Goal: Transaction & Acquisition: Purchase product/service

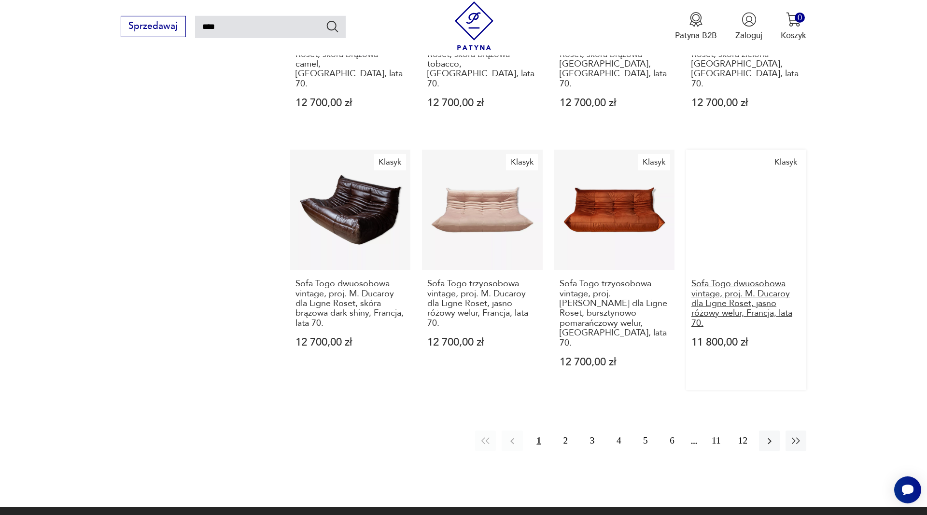
scroll to position [1002, 0]
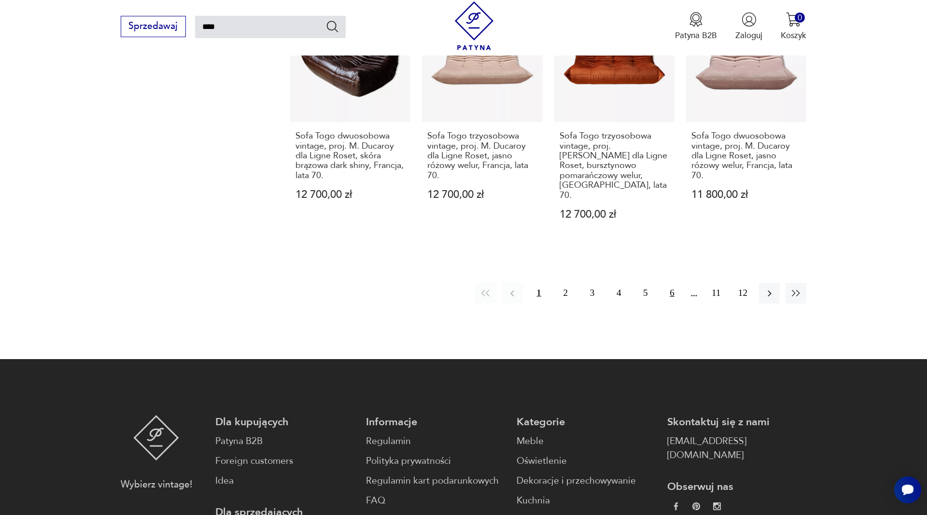
click at [674, 283] on button "6" at bounding box center [672, 293] width 21 height 21
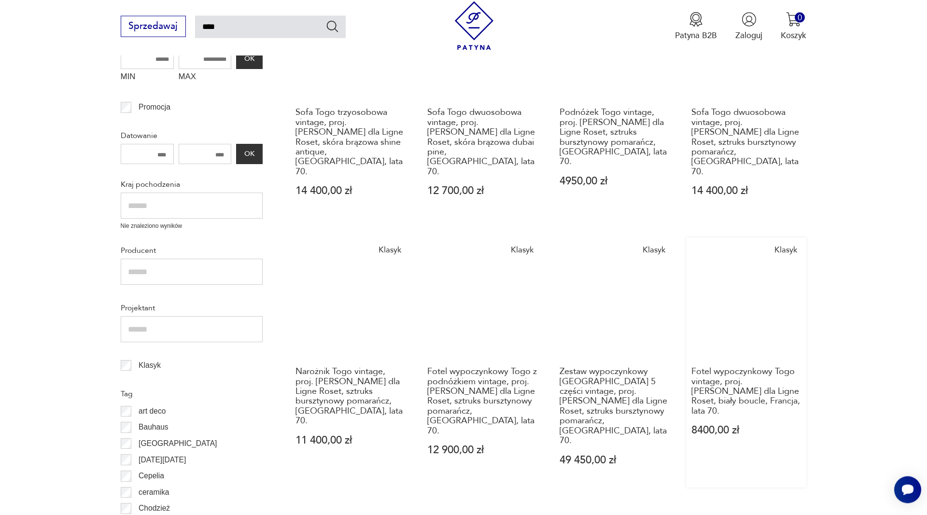
scroll to position [302, 0]
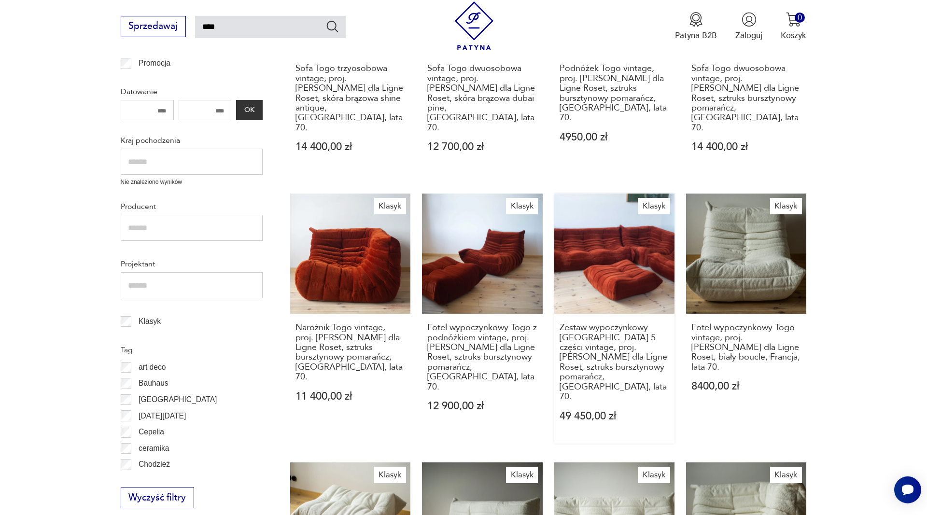
click at [657, 222] on link "Klasyk Zestaw wypoczynkowy [GEOGRAPHIC_DATA] 5 części vintage, proj. [PERSON_NA…" at bounding box center [615, 319] width 120 height 251
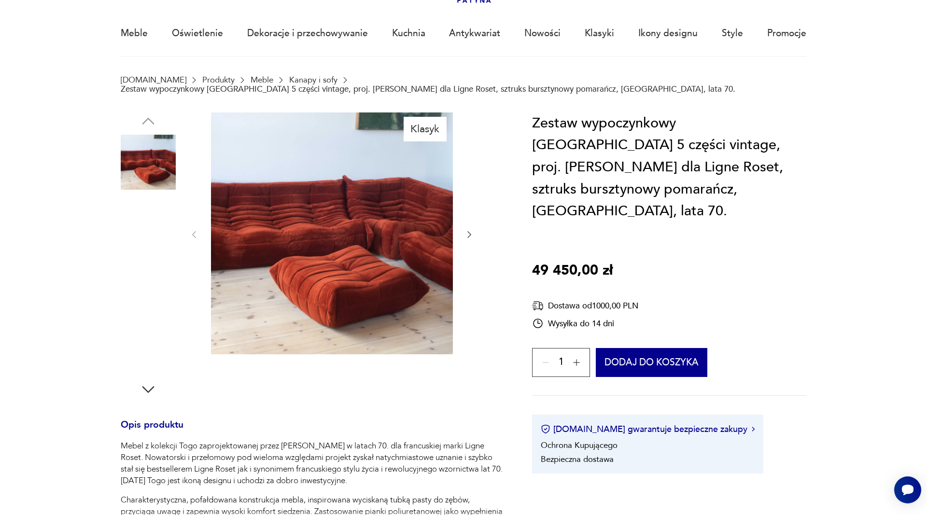
click at [138, 222] on img at bounding box center [148, 223] width 55 height 55
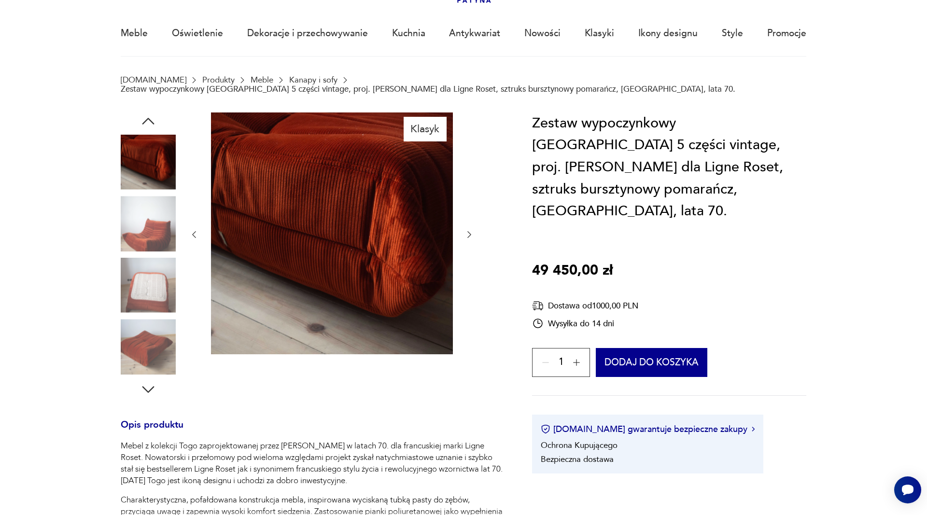
click at [152, 156] on img at bounding box center [148, 162] width 55 height 55
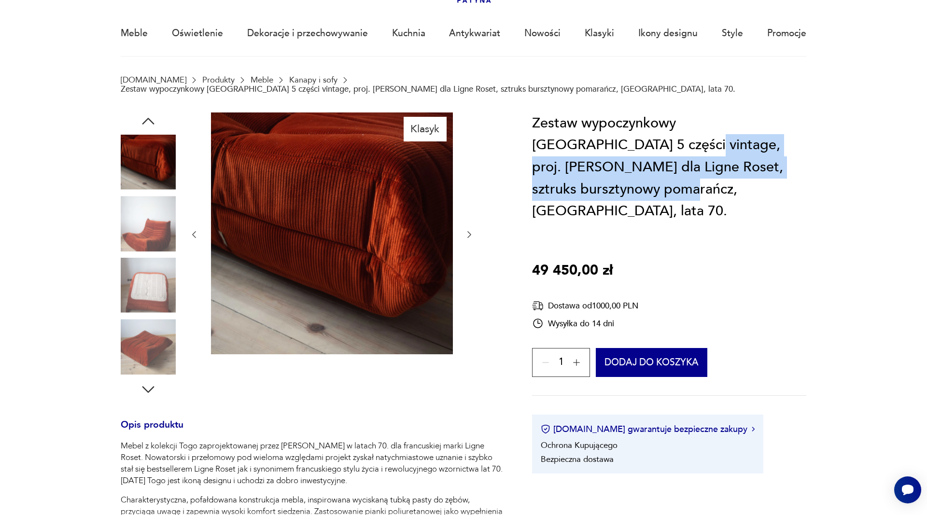
drag, startPoint x: 606, startPoint y: 136, endPoint x: 809, endPoint y: 158, distance: 204.1
click at [809, 154] on section "Klasyk Opis produktu Mebel z kolekcji Togo zaprojektowanej przez [PERSON_NAME] …" at bounding box center [463, 470] width 927 height 715
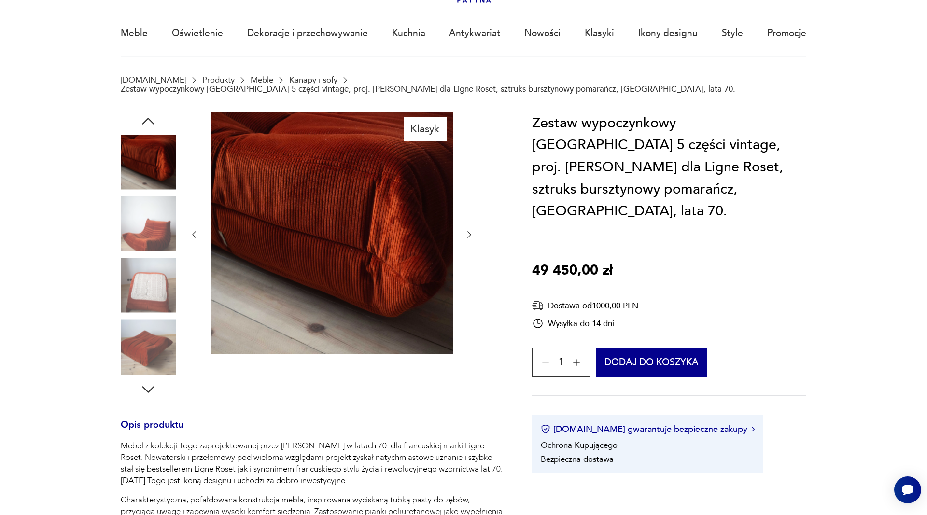
click at [809, 198] on section "Klasyk Opis produktu Mebel z kolekcji Togo zaprojektowanej przez [PERSON_NAME] …" at bounding box center [463, 470] width 927 height 715
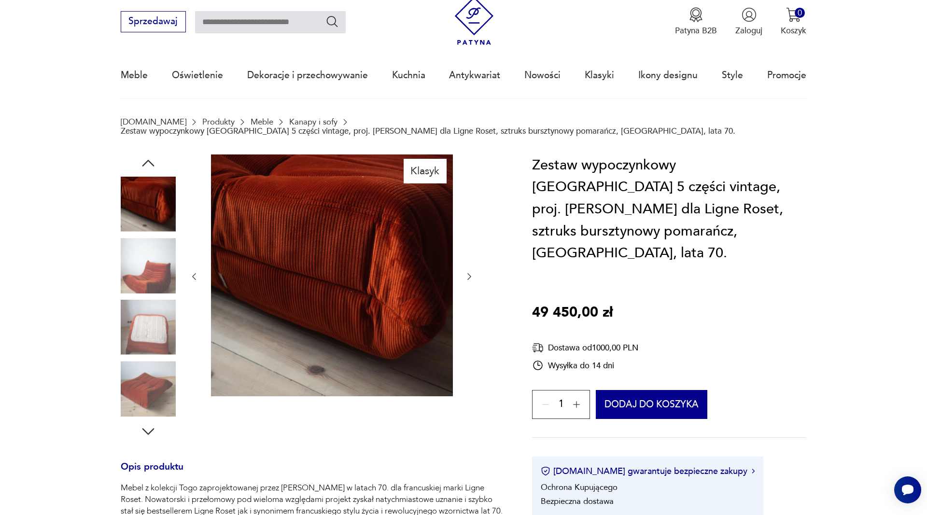
scroll to position [0, 0]
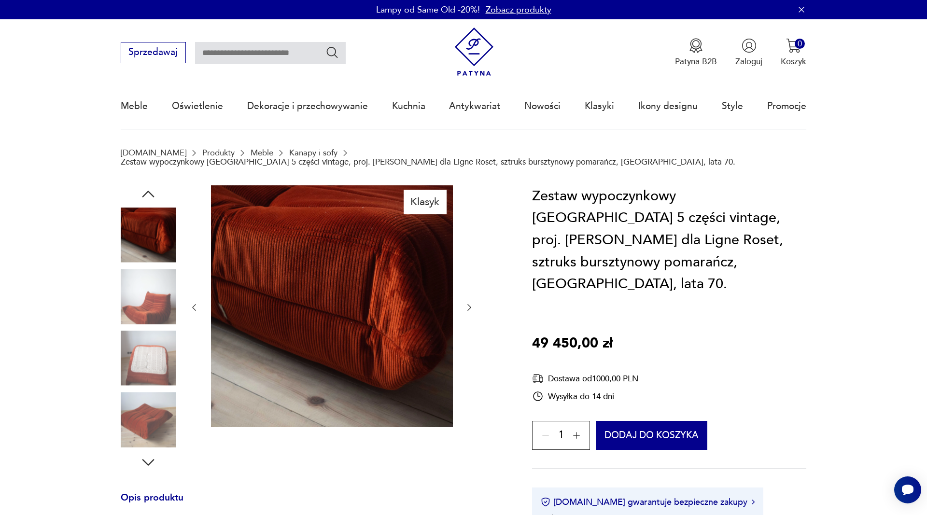
click at [145, 291] on img at bounding box center [148, 296] width 55 height 55
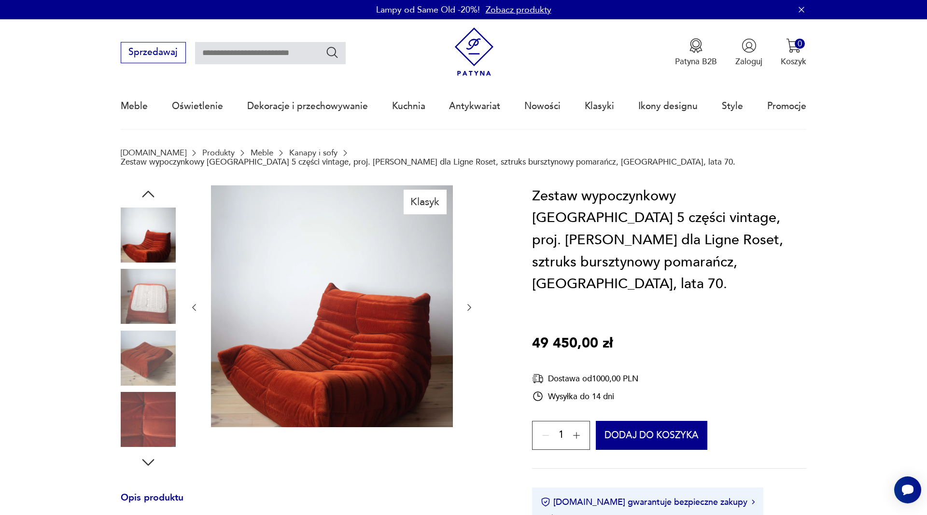
click at [153, 294] on img at bounding box center [148, 296] width 55 height 55
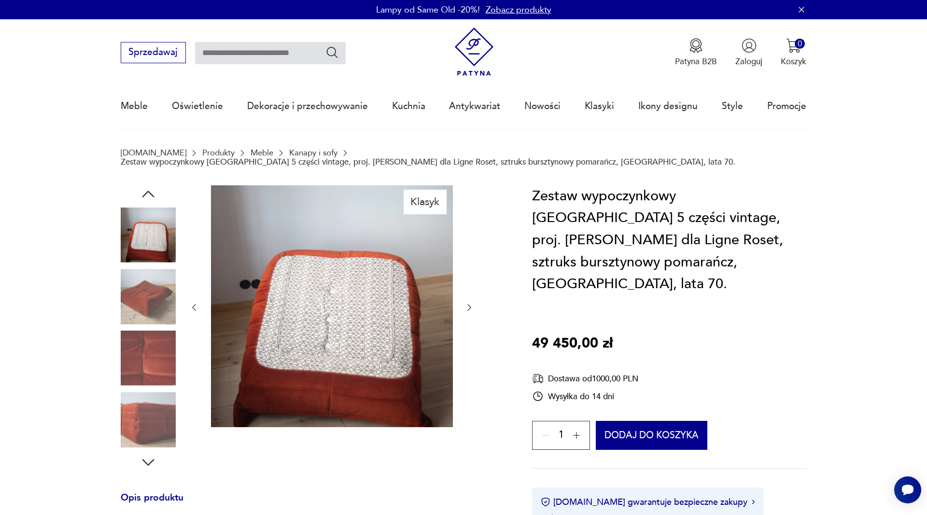
click at [147, 296] on img at bounding box center [148, 296] width 55 height 55
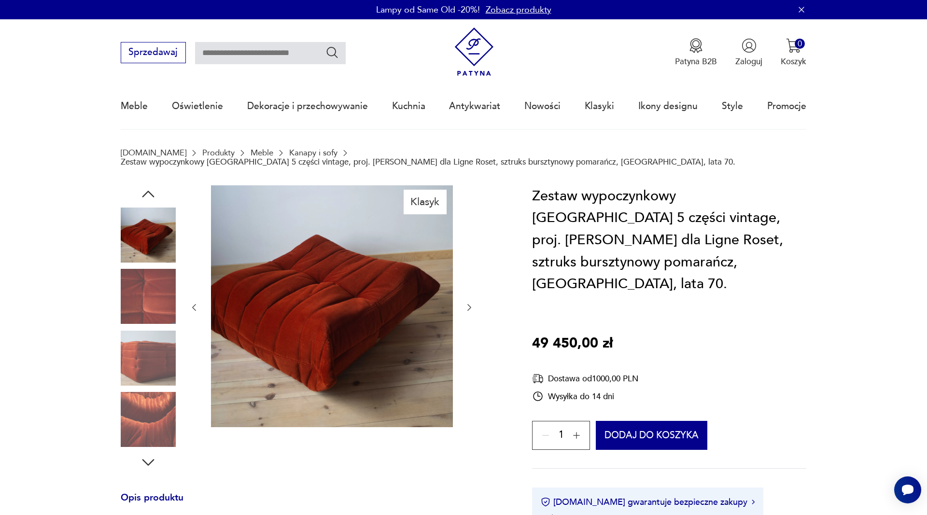
click at [153, 331] on img at bounding box center [148, 358] width 55 height 55
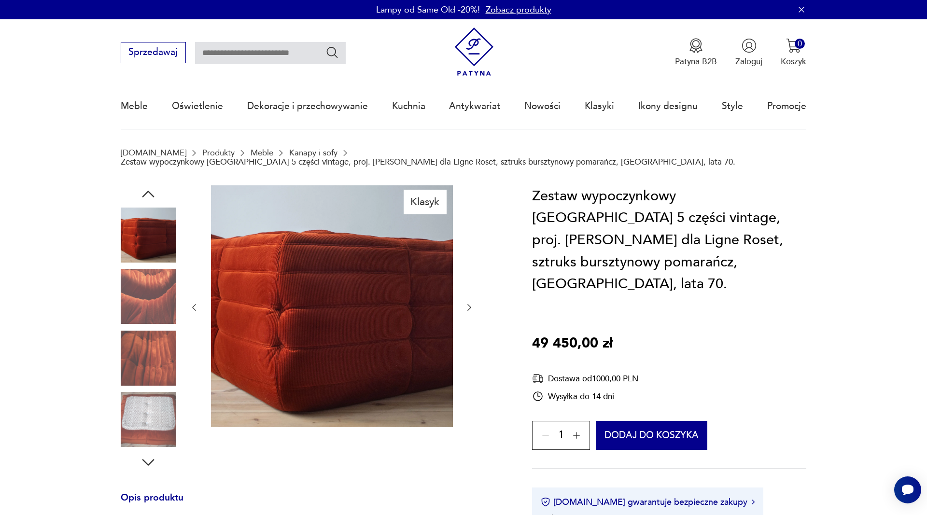
click at [157, 358] on img at bounding box center [148, 358] width 55 height 55
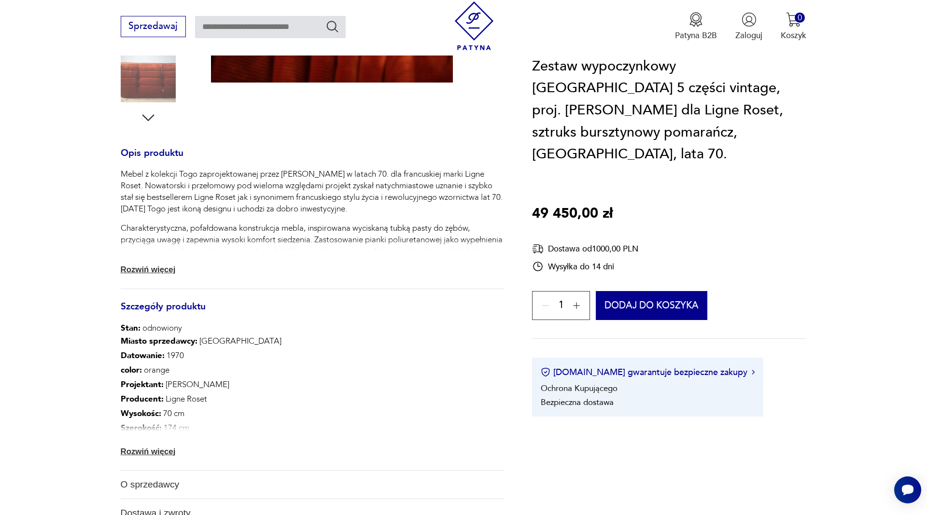
scroll to position [394, 0]
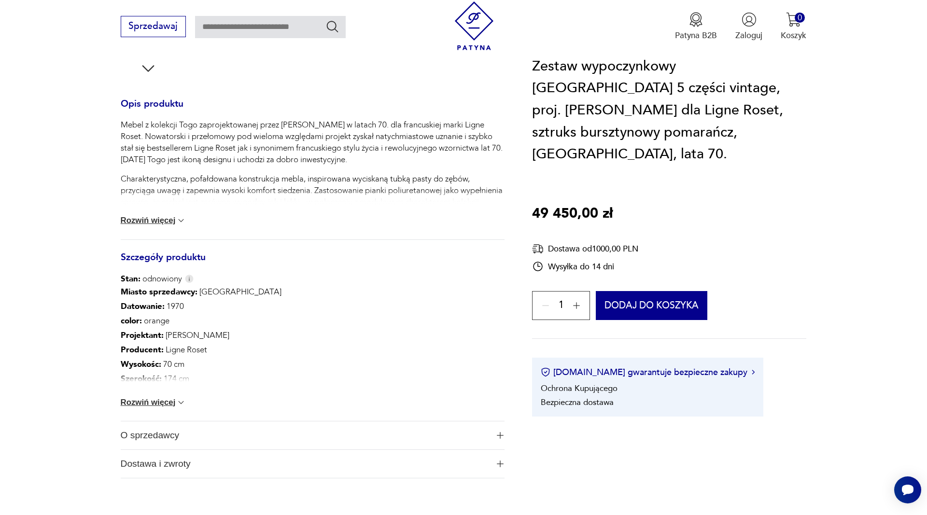
click at [168, 398] on button "Rozwiń więcej" at bounding box center [154, 403] width 66 height 10
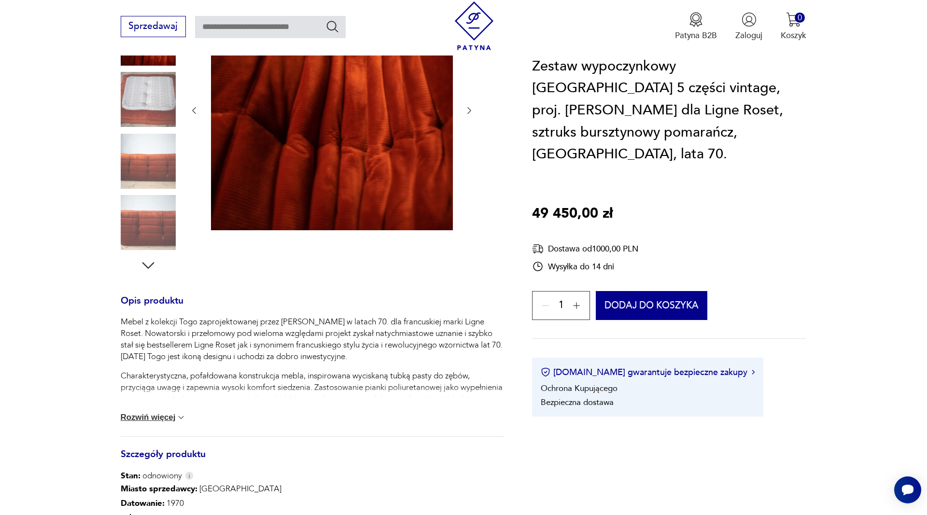
scroll to position [0, 0]
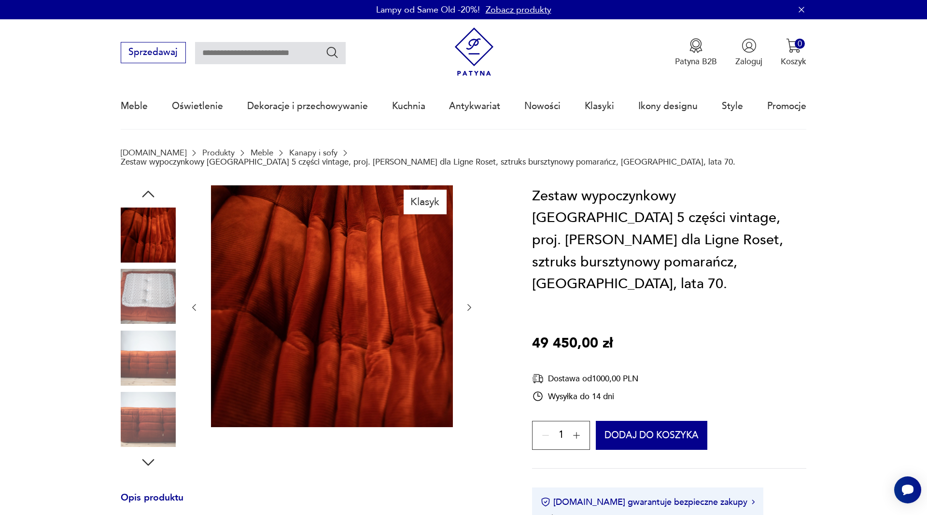
click at [147, 191] on icon "button" at bounding box center [148, 194] width 12 height 7
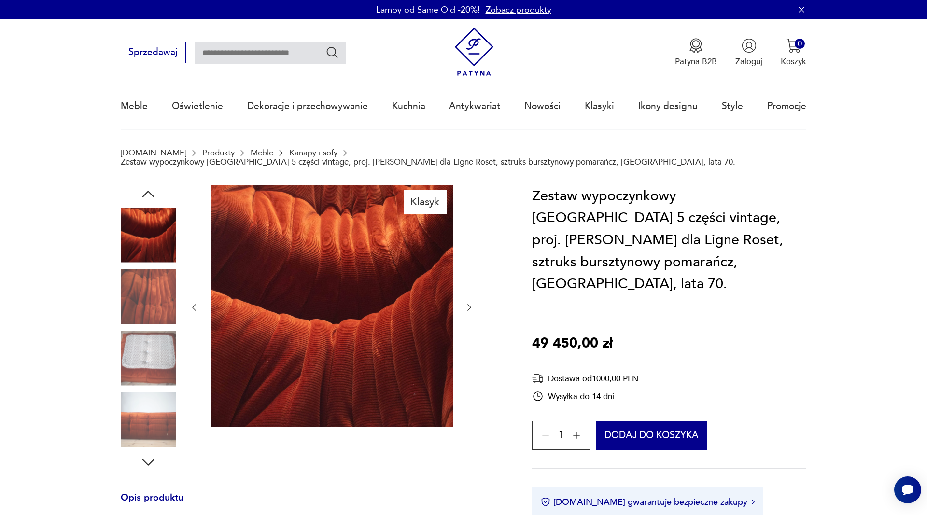
click at [147, 191] on icon "button" at bounding box center [148, 194] width 12 height 7
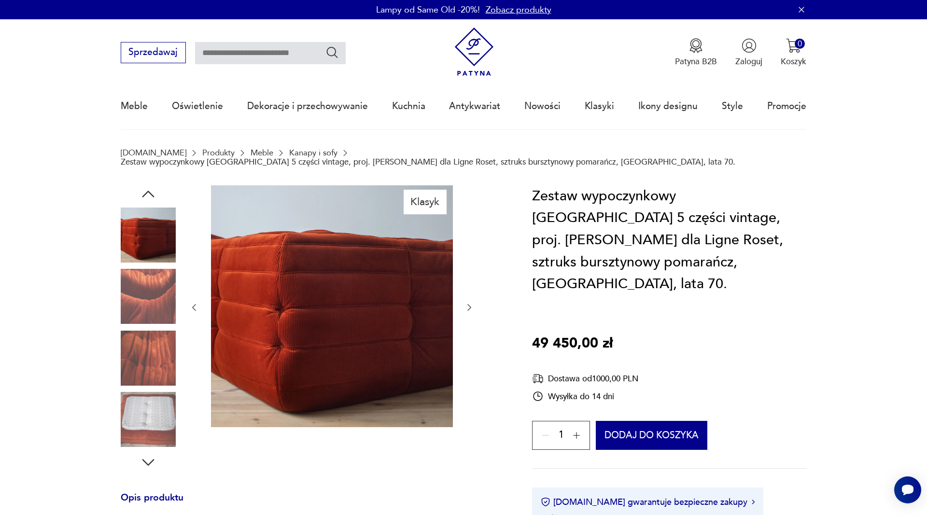
click at [147, 191] on icon "button" at bounding box center [148, 194] width 12 height 7
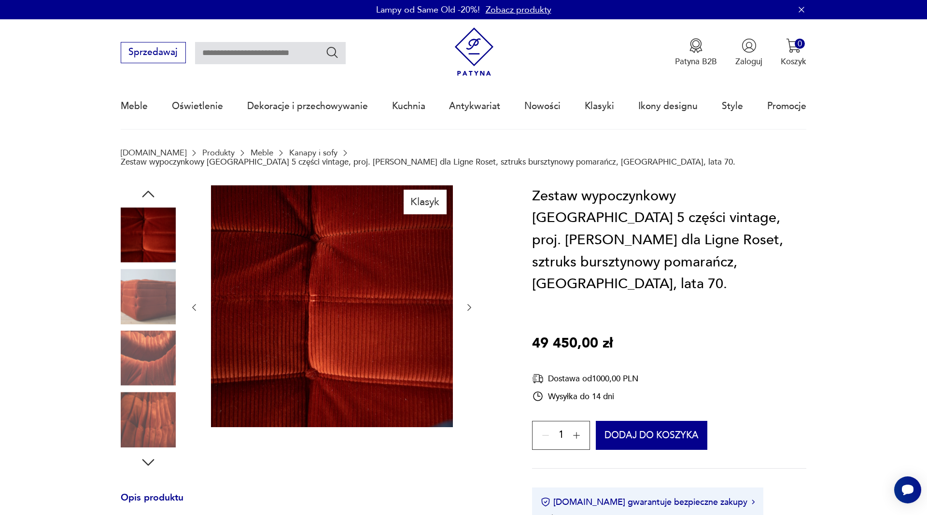
click at [147, 191] on icon "button" at bounding box center [148, 194] width 12 height 7
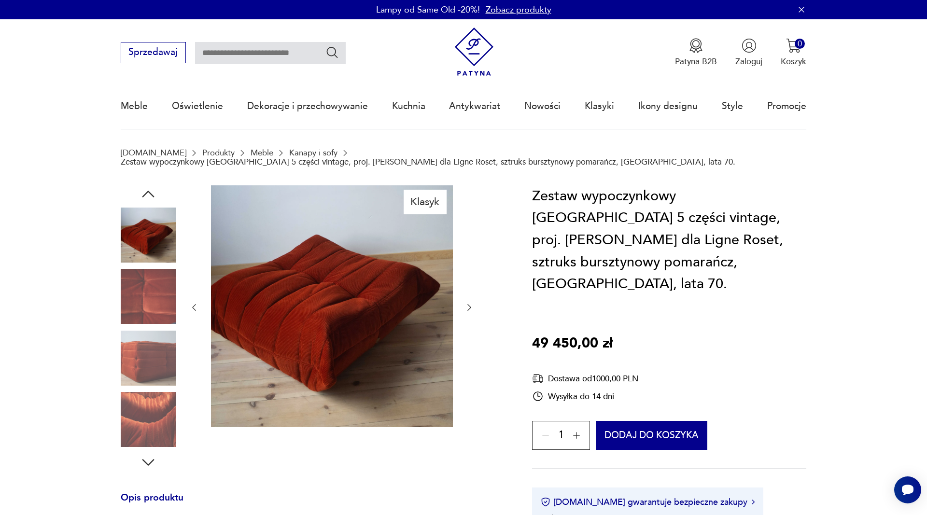
click at [147, 191] on icon "button" at bounding box center [148, 194] width 12 height 7
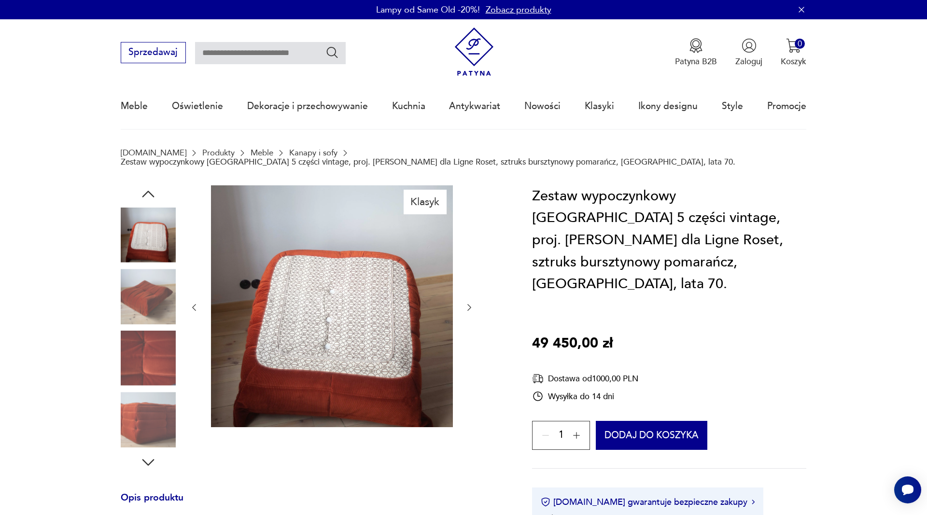
click at [147, 191] on icon "button" at bounding box center [148, 194] width 12 height 7
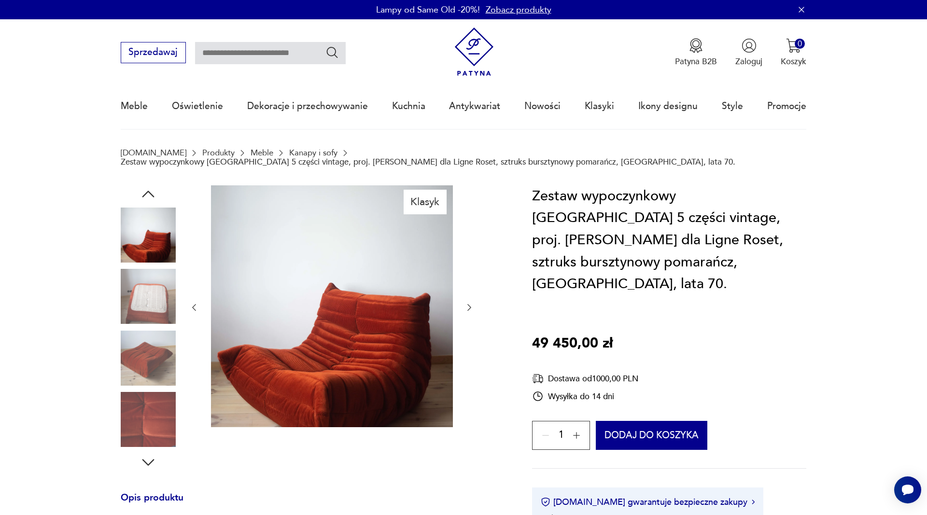
click at [147, 191] on icon "button" at bounding box center [148, 194] width 12 height 7
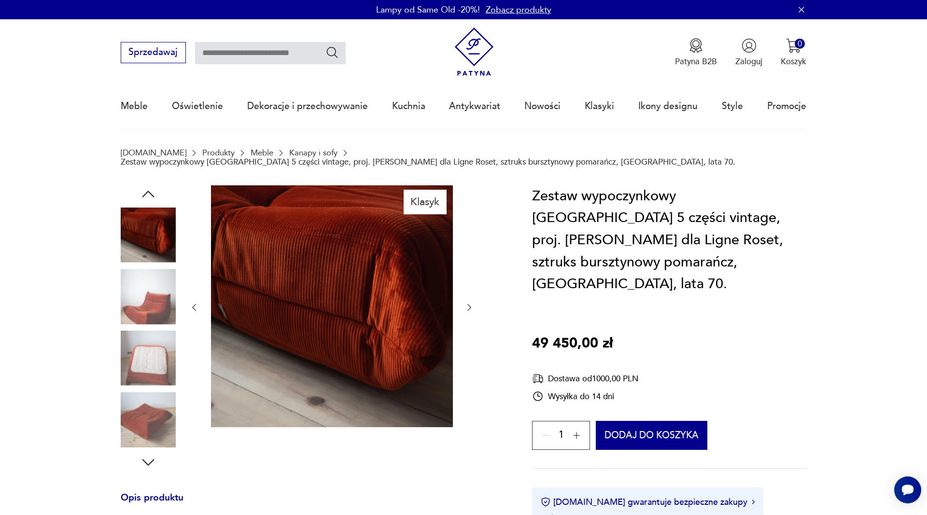
click at [147, 191] on icon "button" at bounding box center [148, 194] width 12 height 7
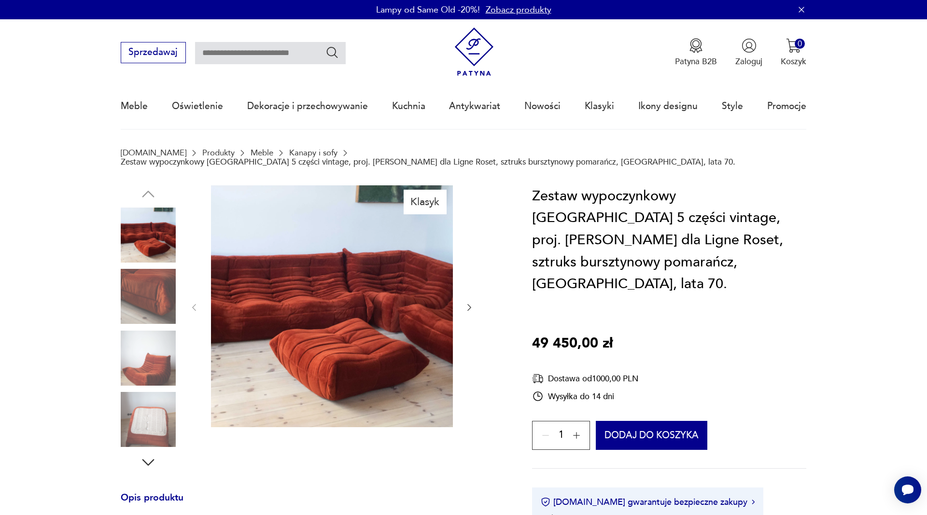
click at [369, 267] on img at bounding box center [332, 306] width 242 height 242
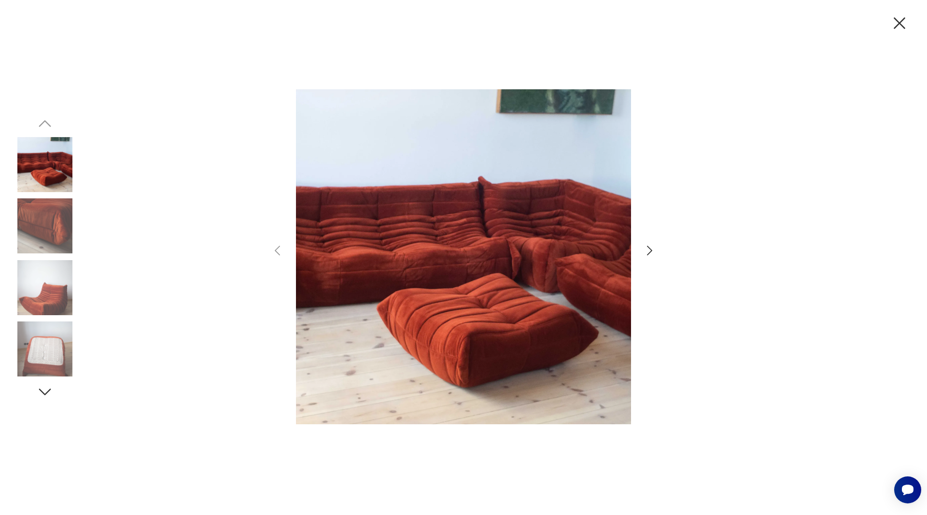
click at [892, 20] on icon "button" at bounding box center [900, 23] width 20 height 20
